Goal: Task Accomplishment & Management: Manage account settings

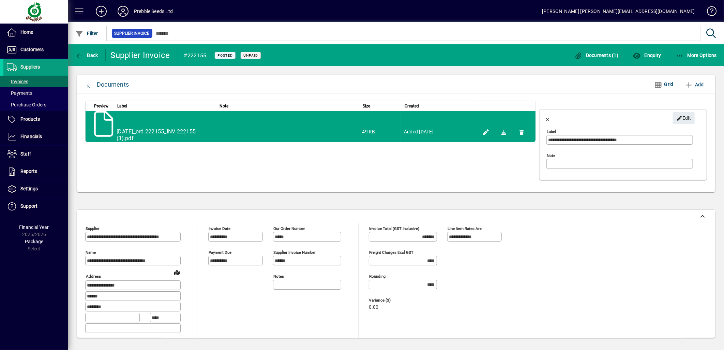
click at [130, 11] on icon at bounding box center [123, 11] width 14 height 11
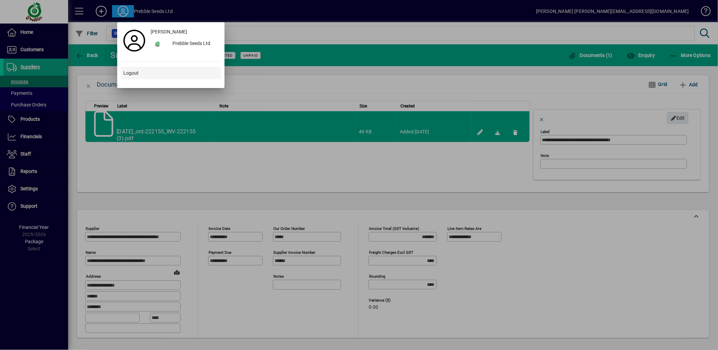
click at [138, 68] on span at bounding box center [171, 73] width 101 height 16
